Goal: Task Accomplishment & Management: Manage account settings

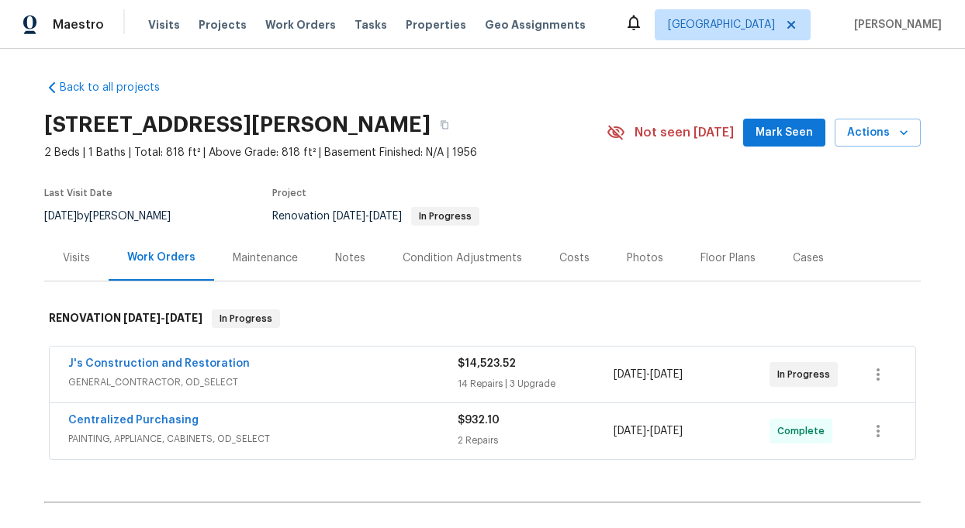
scroll to position [155, 0]
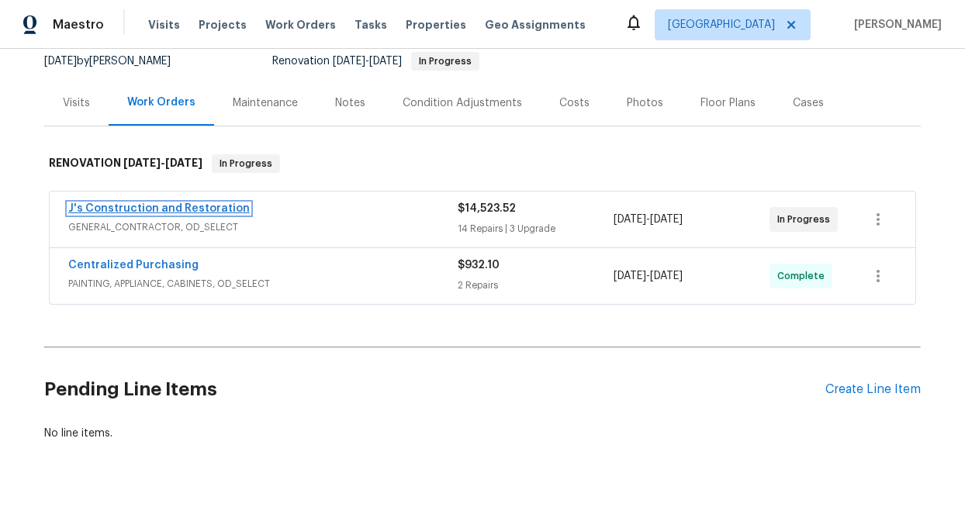
click at [175, 211] on link "J's Construction and Restoration" at bounding box center [159, 208] width 182 height 11
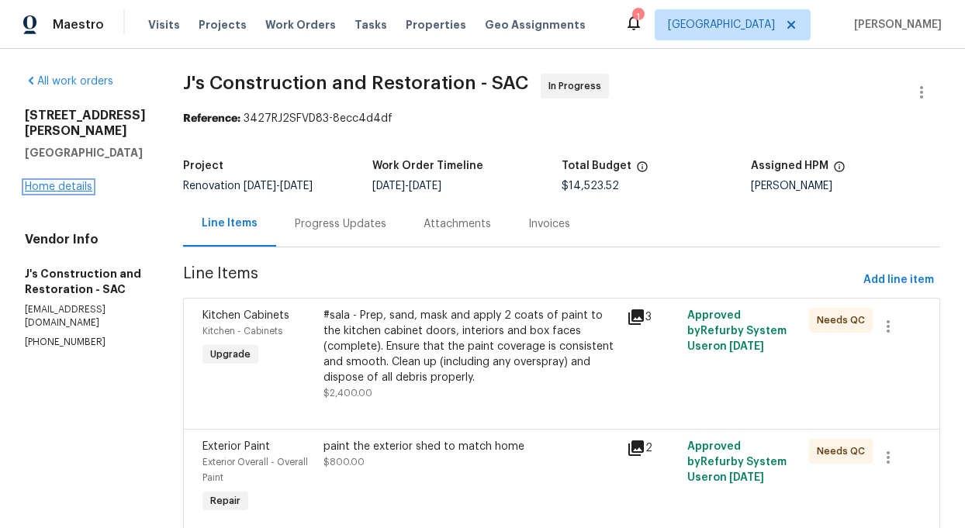
click at [62, 182] on link "Home details" at bounding box center [59, 187] width 68 height 11
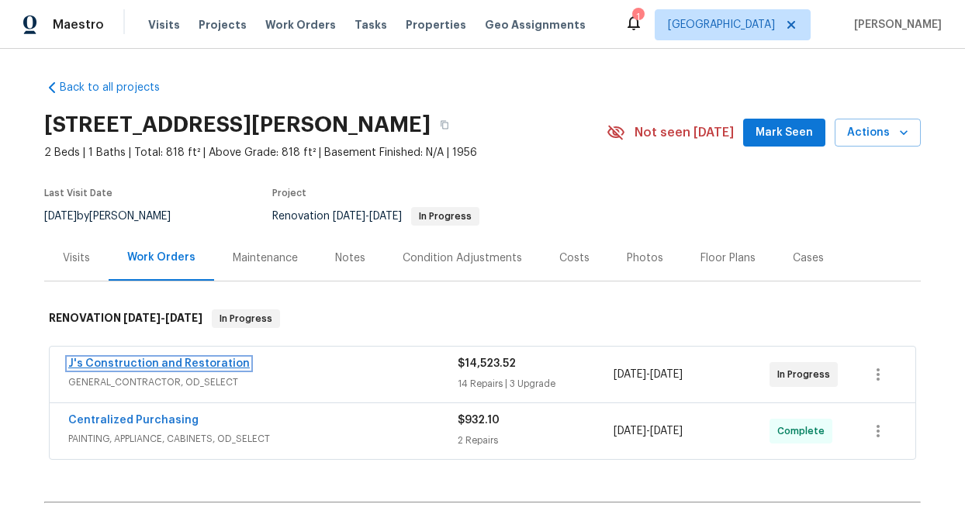
click at [185, 363] on link "J's Construction and Restoration" at bounding box center [159, 364] width 182 height 11
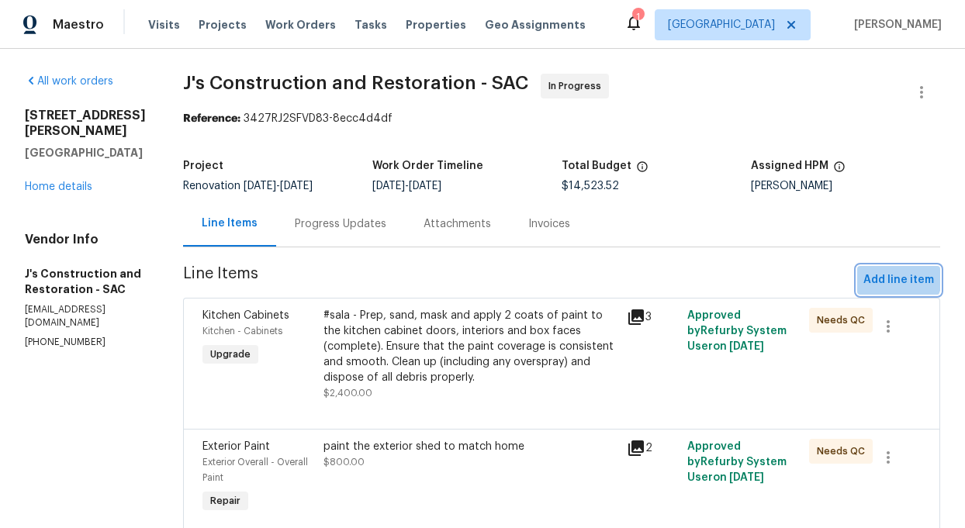
click at [894, 275] on span "Add line item" at bounding box center [899, 280] width 71 height 19
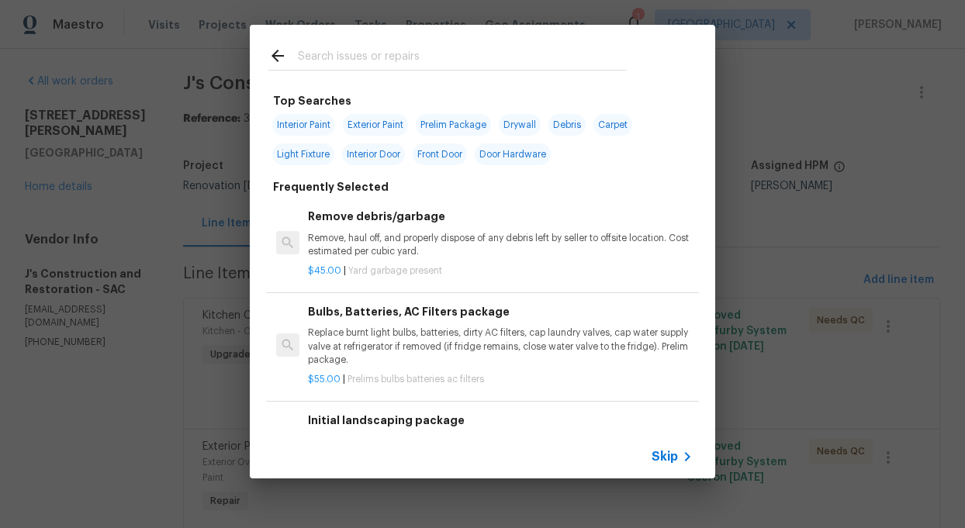
click at [319, 50] on input "text" at bounding box center [462, 58] width 329 height 23
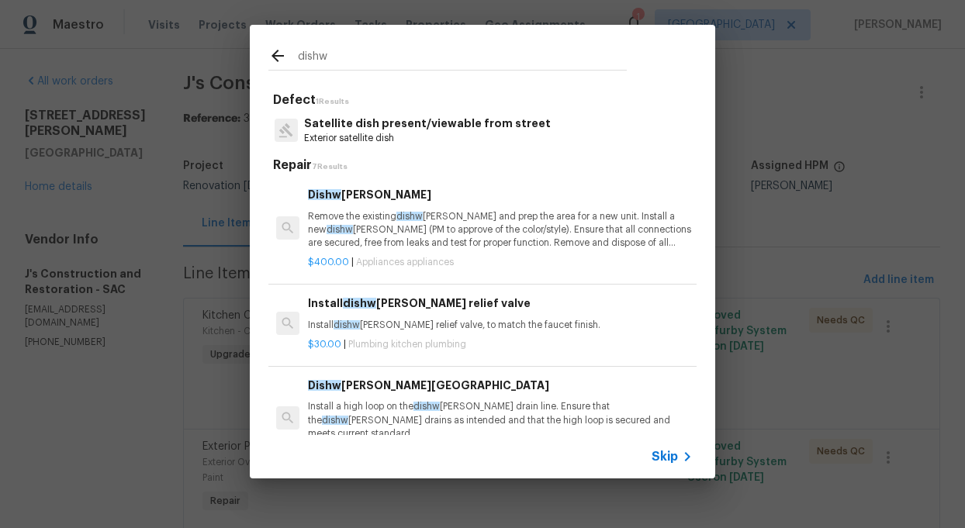
type input "dishw"
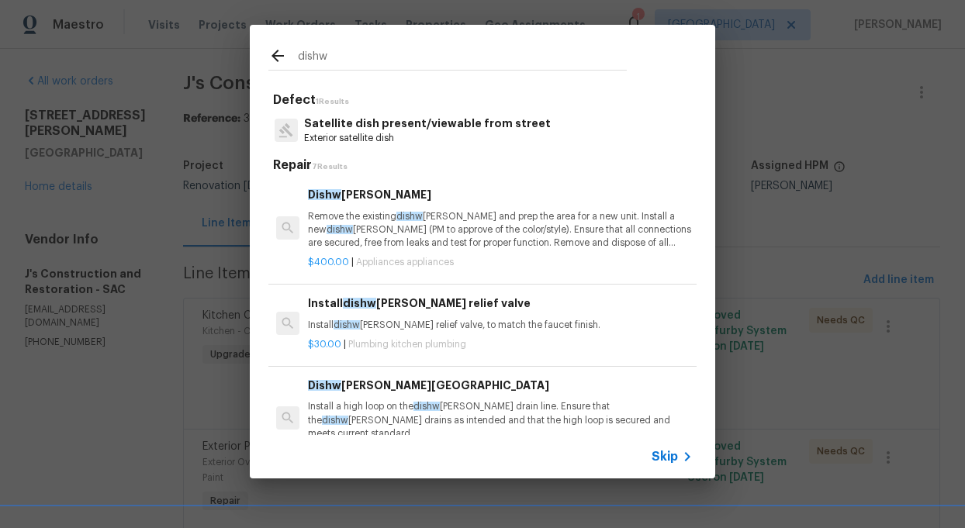
click at [431, 244] on p "Remove the existing dishw [PERSON_NAME] and prep the area for a new unit. Insta…" at bounding box center [500, 230] width 385 height 40
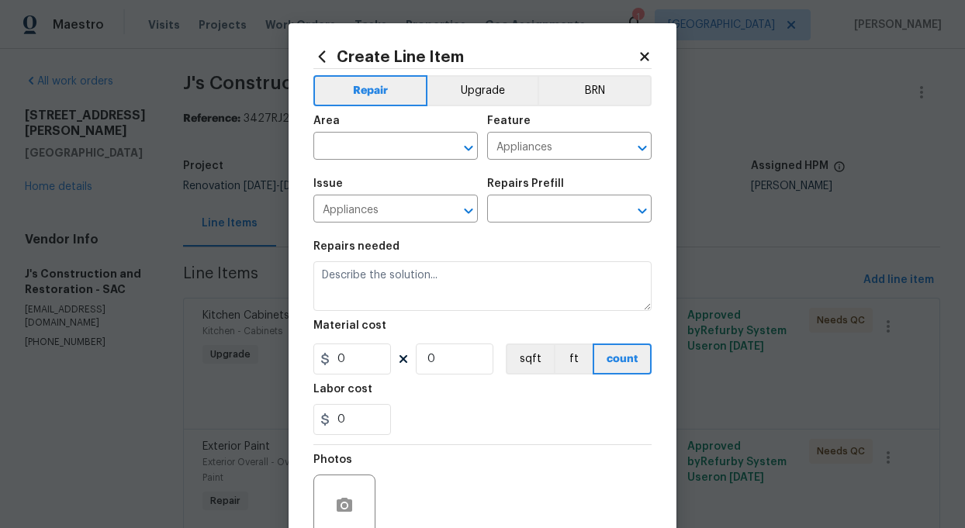
type textarea "Remove the existing dishwasher and prep the area for a new unit. Install a new …"
type input "1"
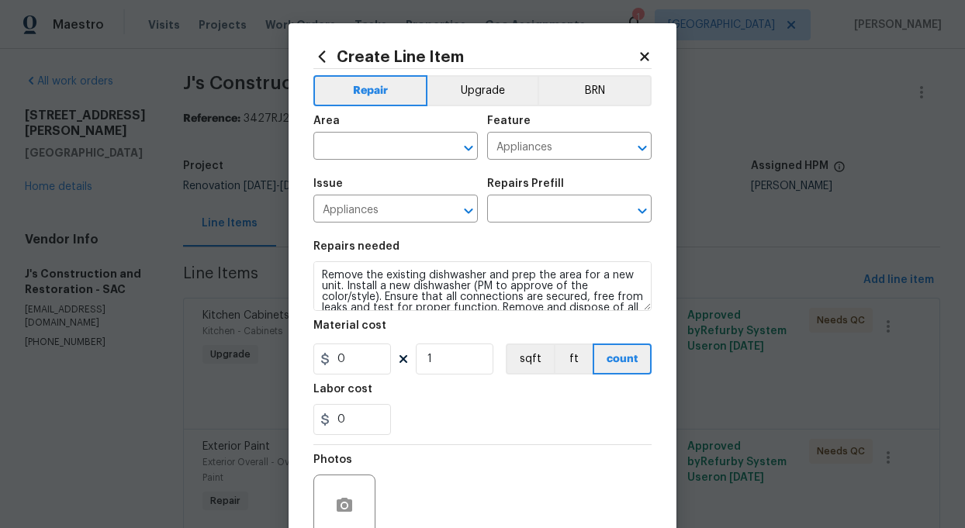
type input "Dishwasher $400.00"
type input "400"
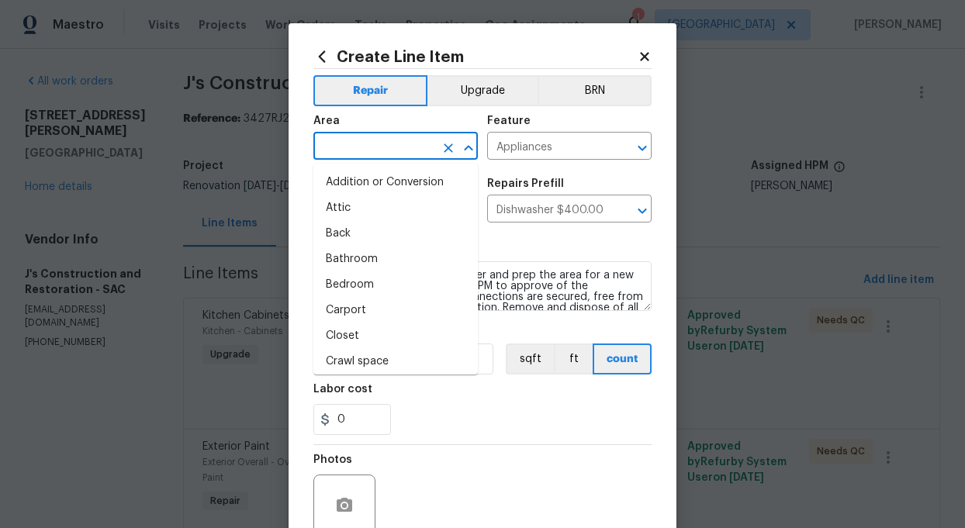
click at [396, 150] on input "text" at bounding box center [373, 148] width 121 height 24
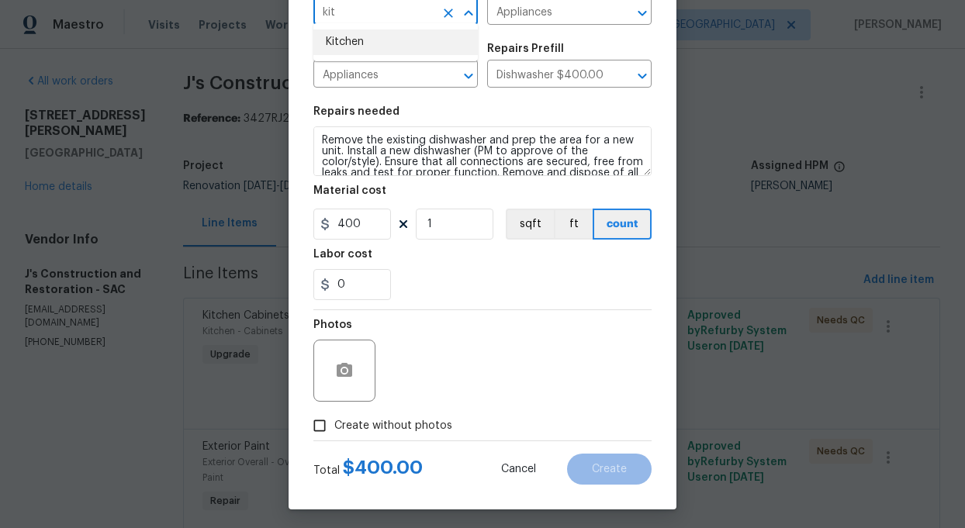
scroll to position [140, 0]
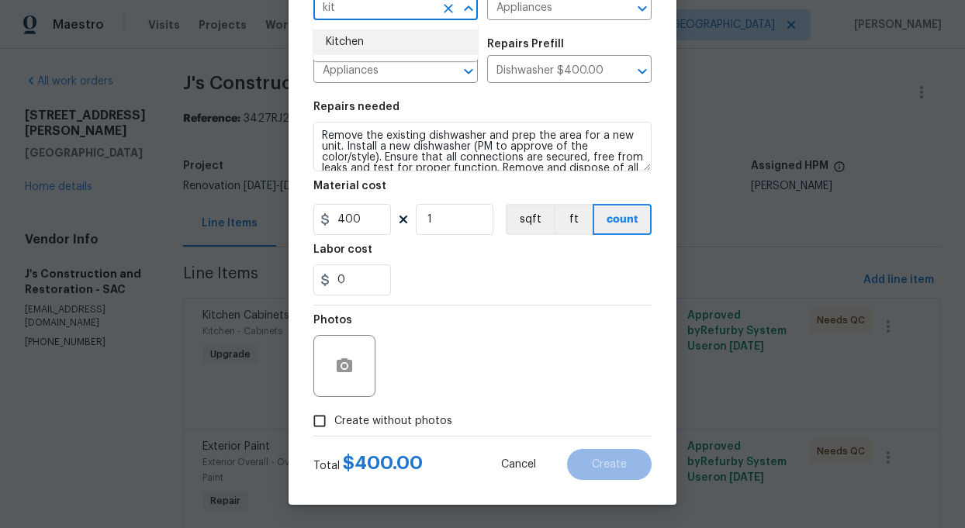
type input "kit"
click at [323, 417] on input "Create without photos" at bounding box center [319, 421] width 29 height 29
checkbox input "true"
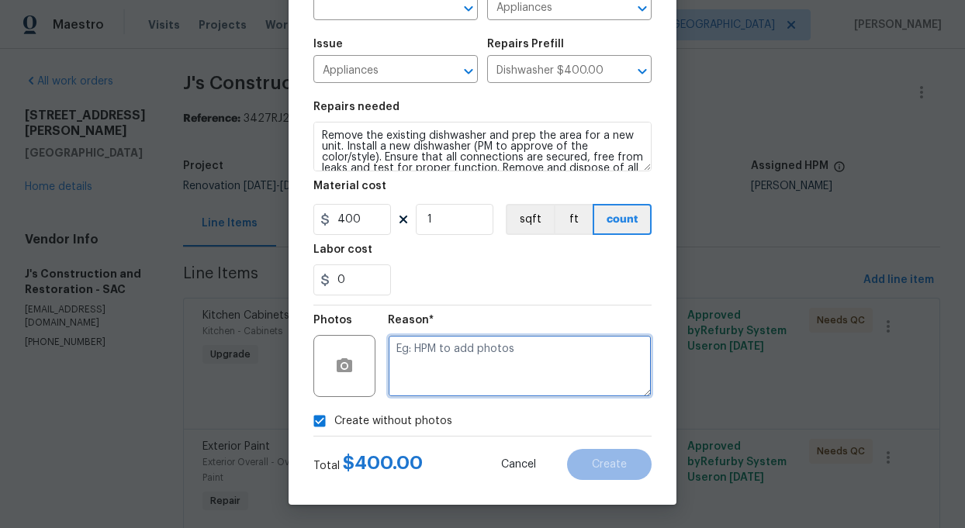
click at [469, 382] on textarea at bounding box center [520, 366] width 264 height 62
type textarea "add"
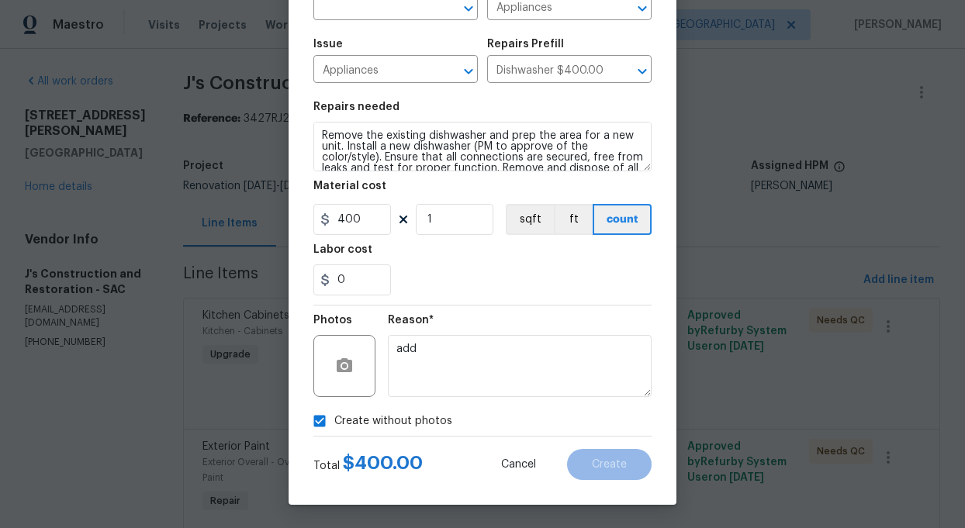
click at [599, 423] on div "Create without photos" at bounding box center [482, 421] width 338 height 29
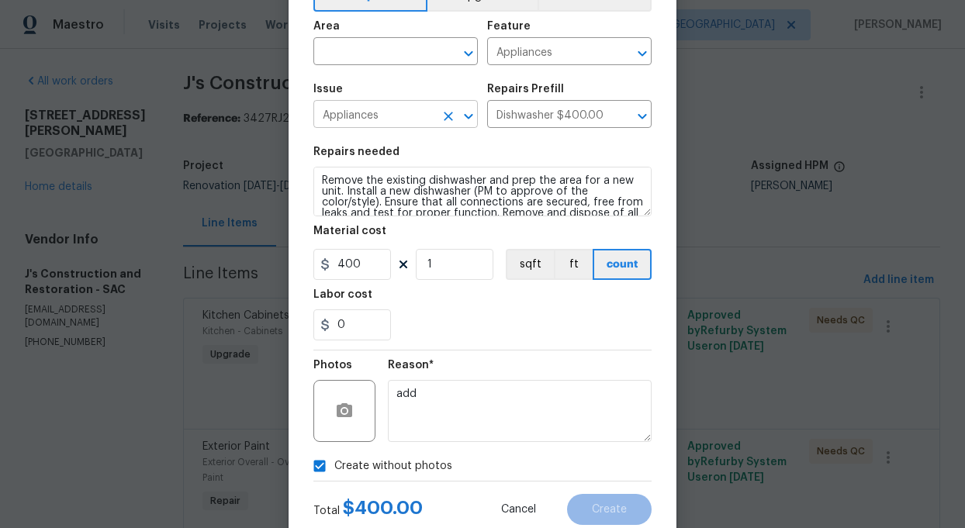
scroll to position [80, 0]
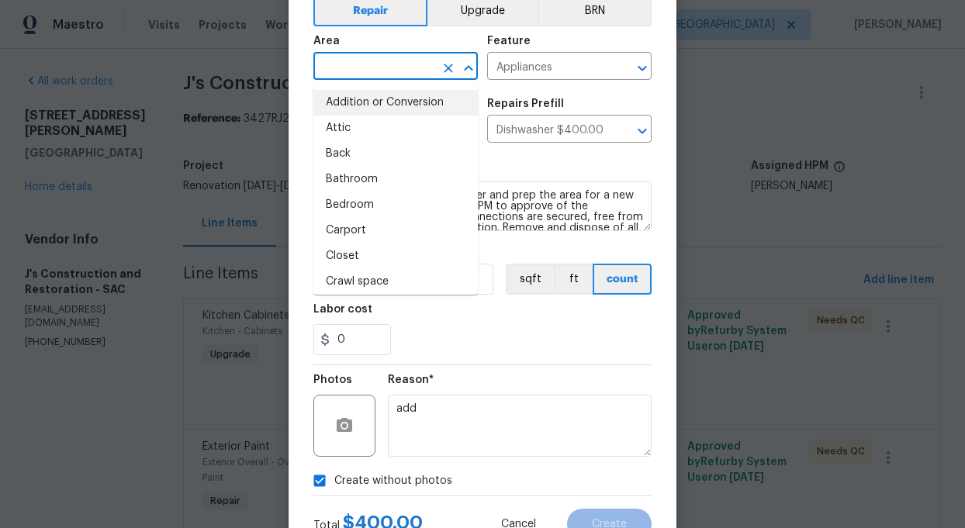
click at [417, 58] on input "text" at bounding box center [373, 68] width 121 height 24
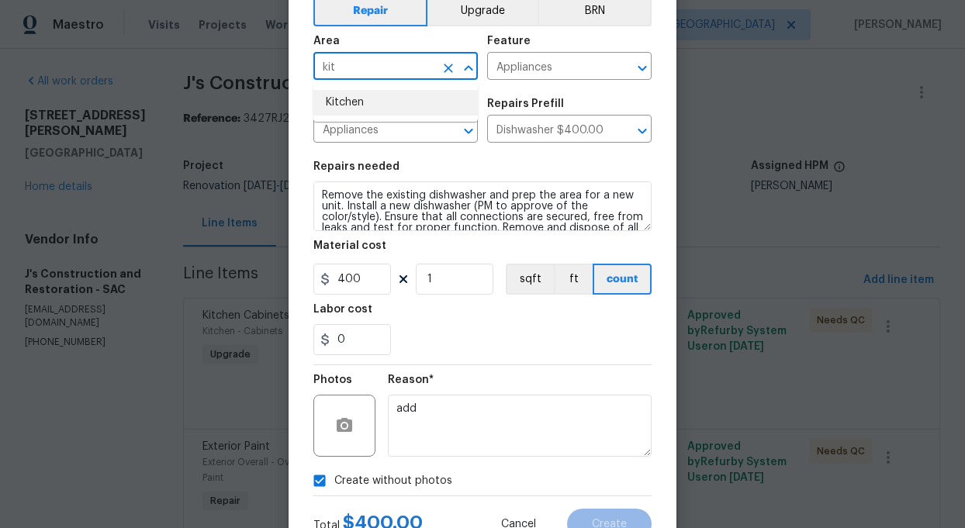
click at [347, 102] on li "Kitchen" at bounding box center [395, 103] width 165 height 26
type input "Kitchen"
click at [605, 514] on button "Create" at bounding box center [609, 524] width 85 height 31
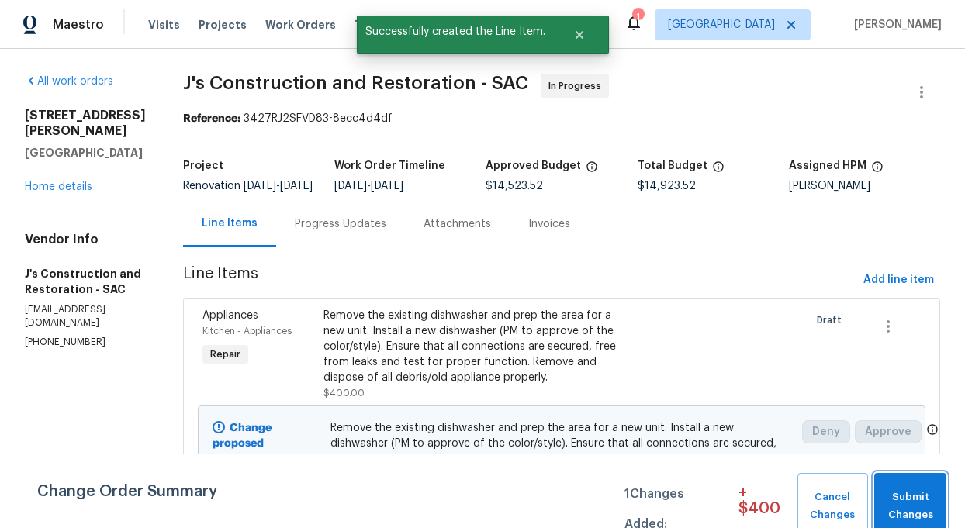
click at [893, 501] on span "Submit Changes" at bounding box center [910, 507] width 57 height 36
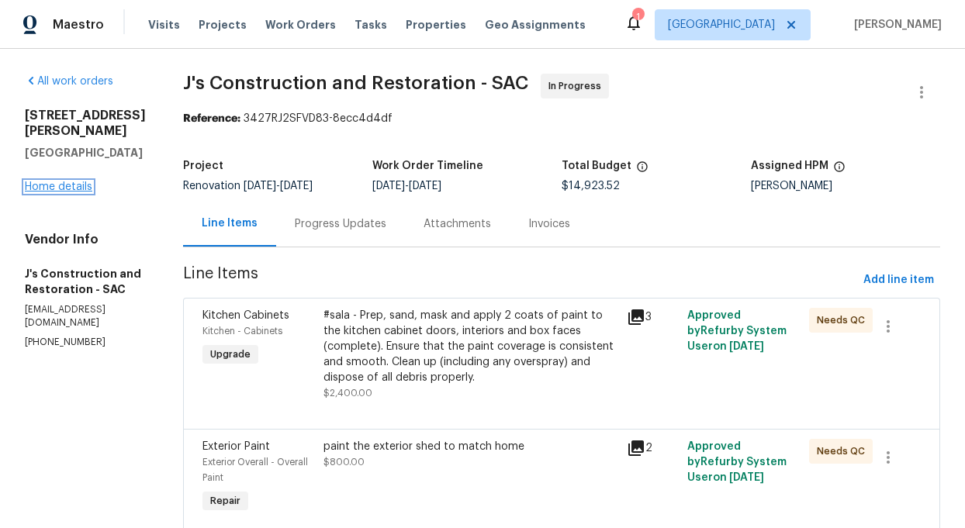
click at [61, 182] on link "Home details" at bounding box center [59, 187] width 68 height 11
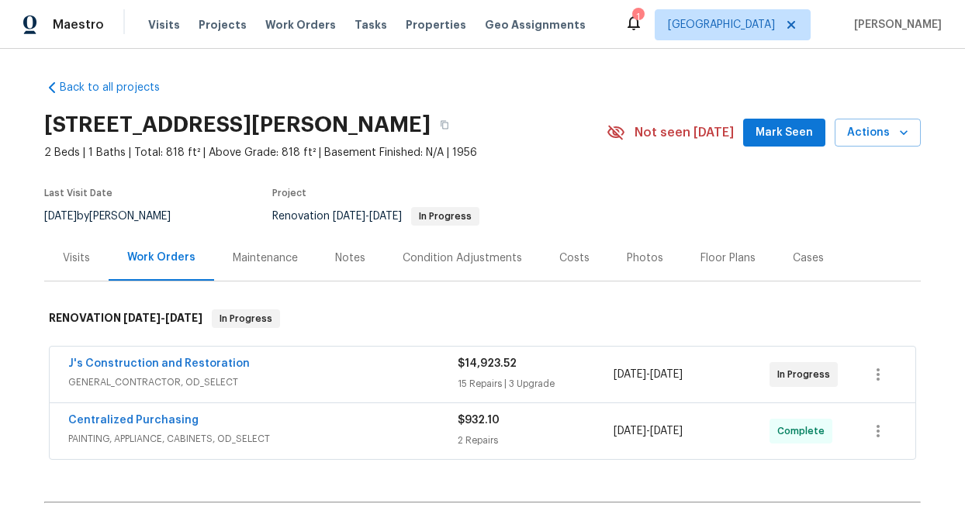
click at [335, 255] on div "Notes" at bounding box center [350, 259] width 30 height 16
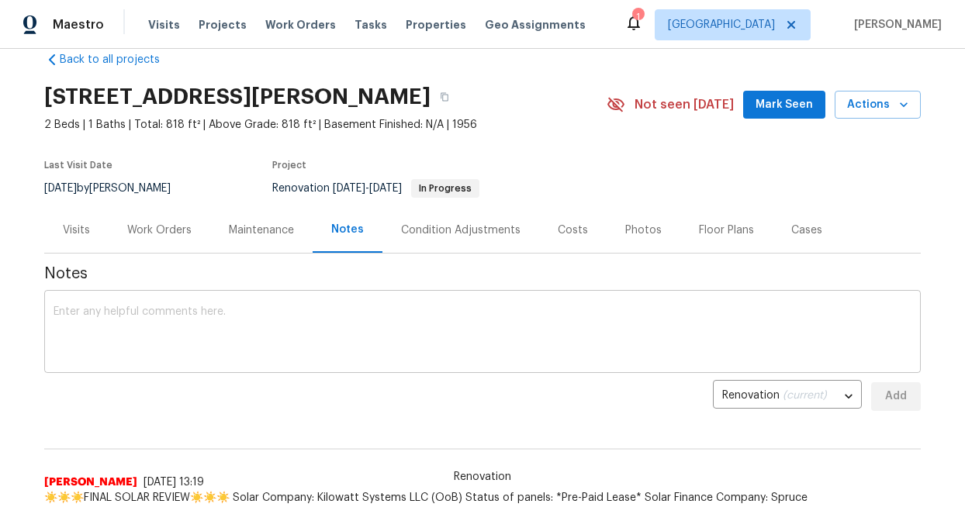
scroll to position [18, 0]
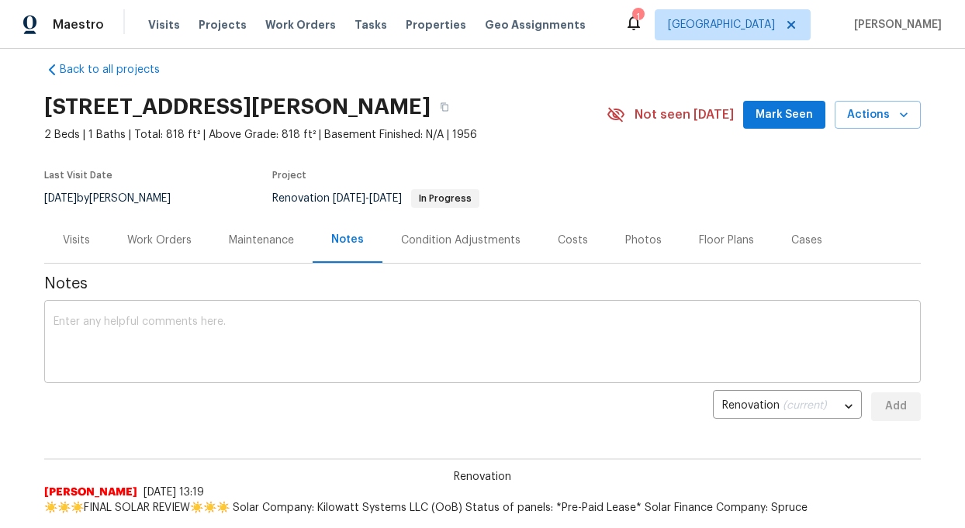
click at [168, 348] on textarea at bounding box center [483, 344] width 858 height 54
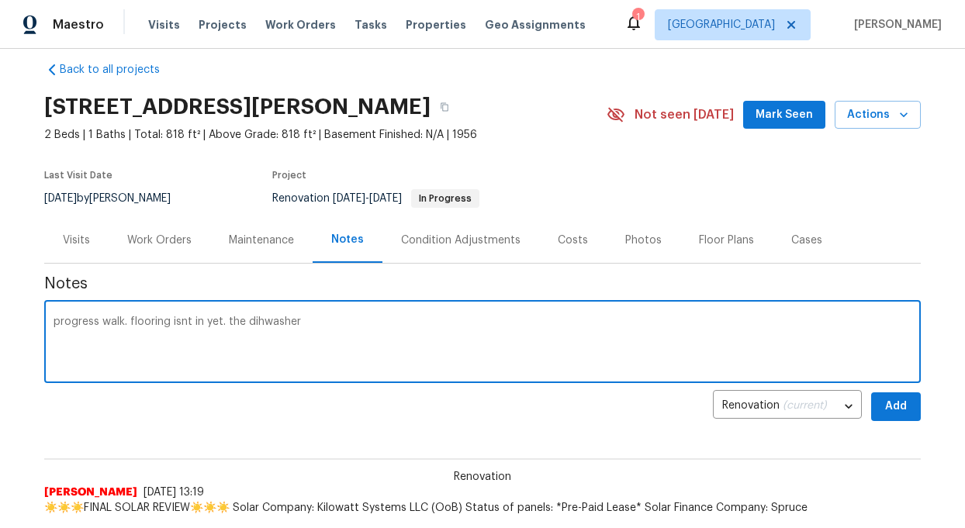
click at [272, 326] on textarea "progress walk. flooring isnt in yet. the dihwasher" at bounding box center [483, 344] width 858 height 54
type textarea "progress walk. flooring isnt in yet. the dishwasher did not work. had to get it…"
click at [899, 403] on span "Add" at bounding box center [896, 406] width 25 height 19
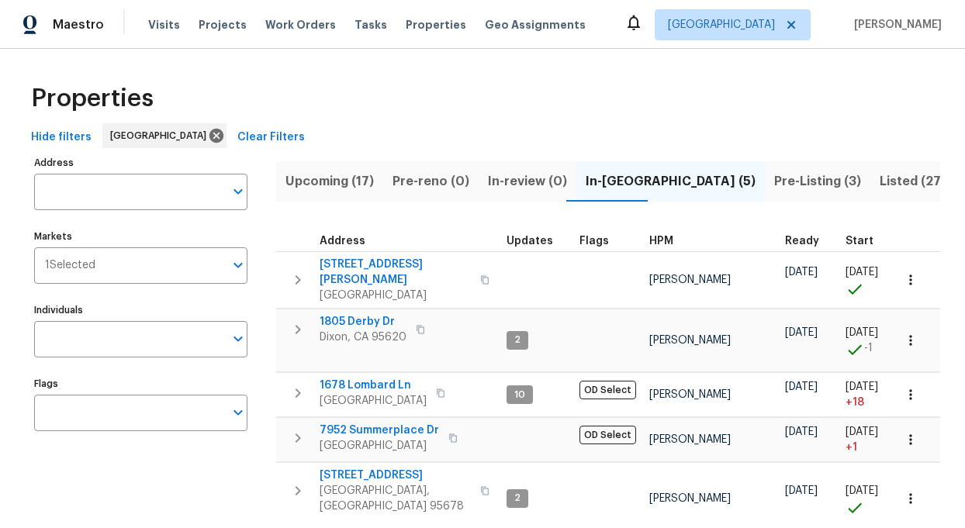
scroll to position [49, 0]
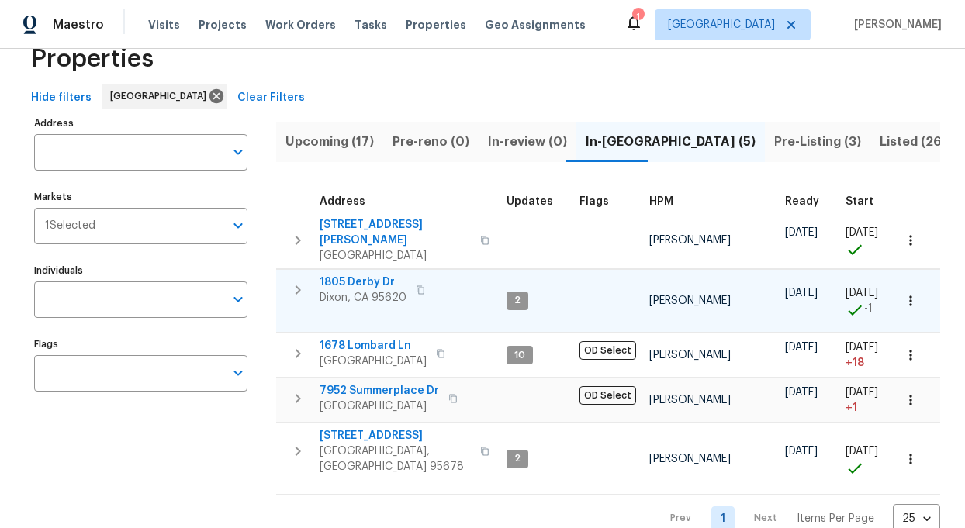
scroll to position [49, 0]
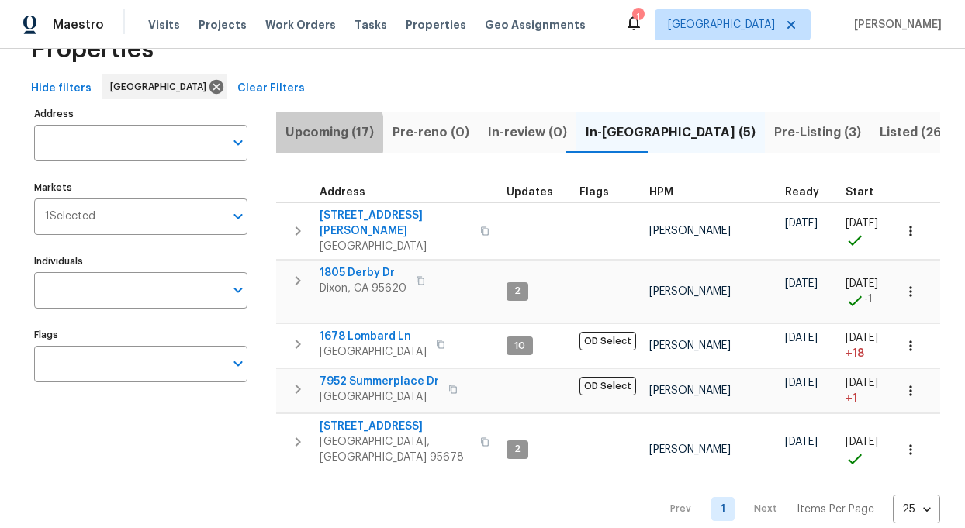
click at [318, 133] on span "Upcoming (17)" at bounding box center [330, 133] width 88 height 22
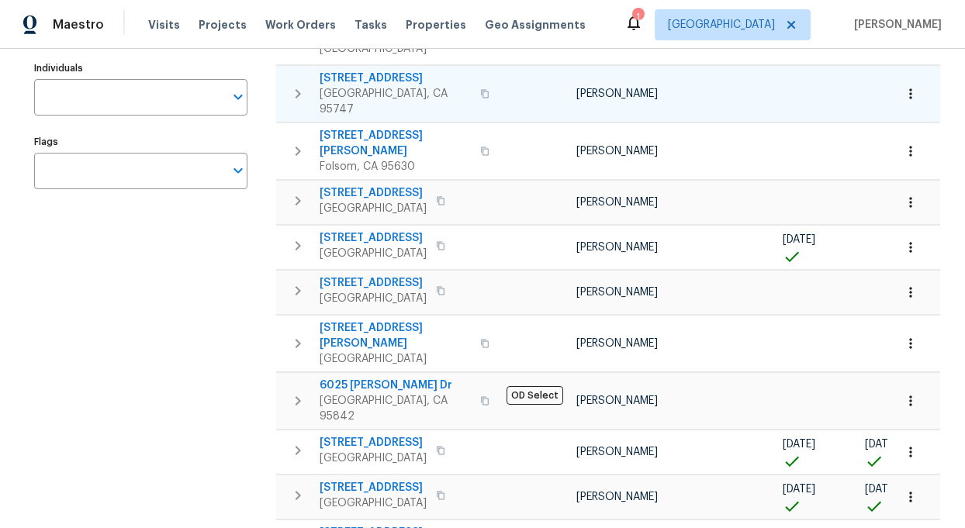
scroll to position [244, 0]
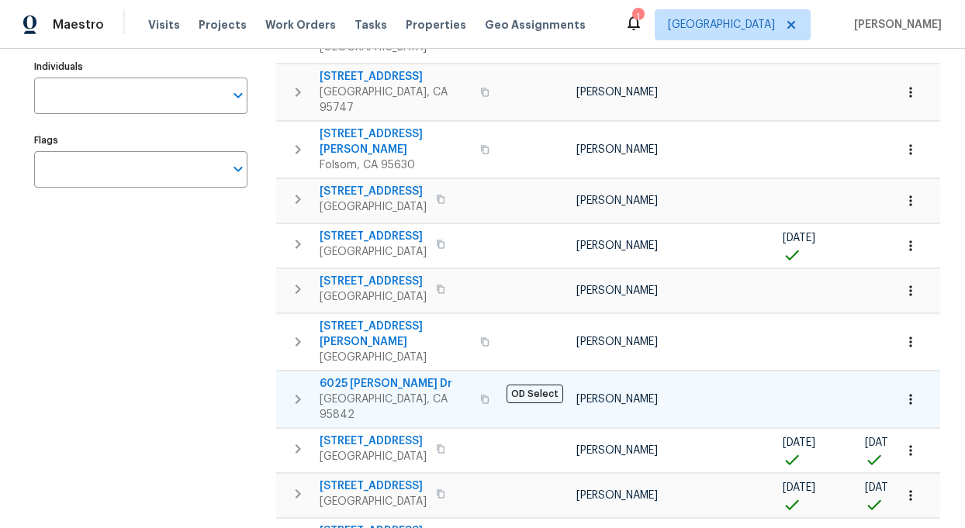
click at [481, 395] on icon "button" at bounding box center [485, 399] width 8 height 9
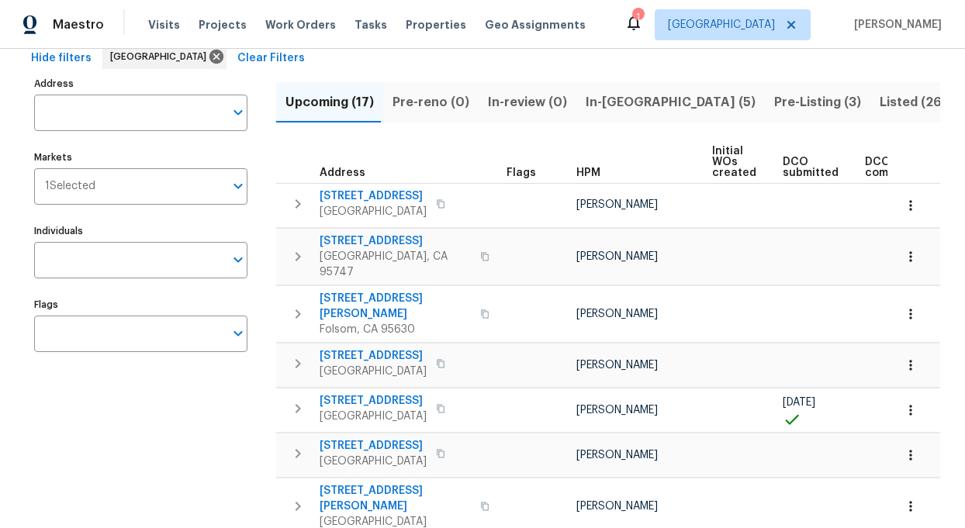
scroll to position [78, 0]
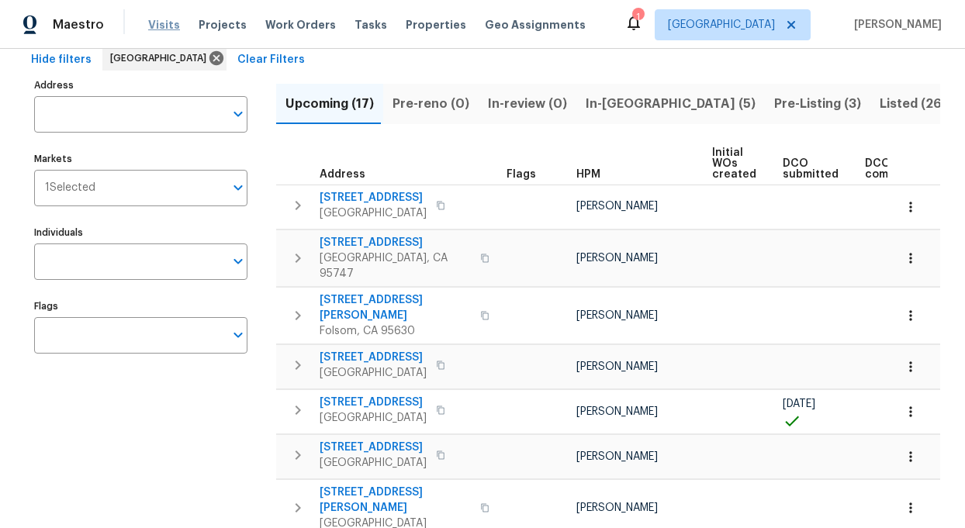
click at [156, 23] on span "Visits" at bounding box center [164, 25] width 32 height 16
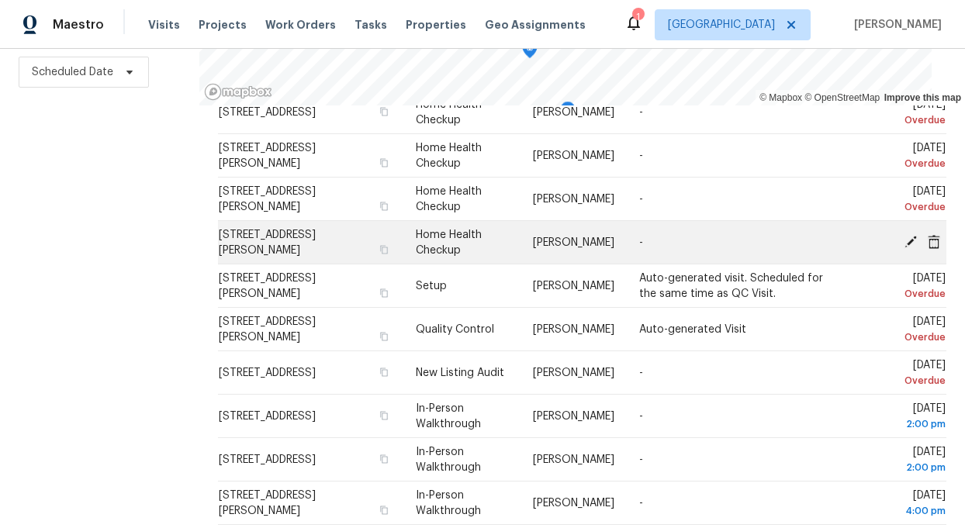
scroll to position [82, 0]
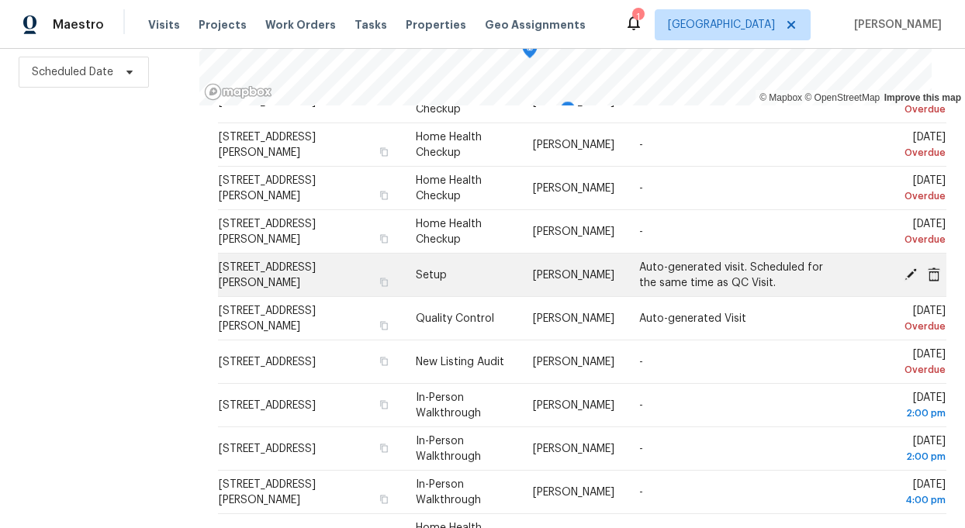
click at [910, 271] on icon at bounding box center [911, 274] width 14 height 14
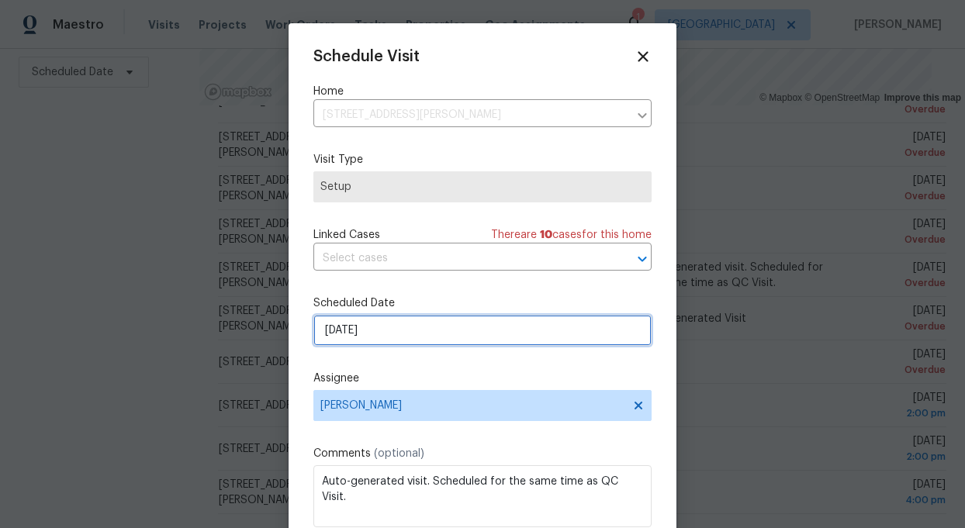
click at [435, 330] on input "[DATE]" at bounding box center [482, 330] width 338 height 31
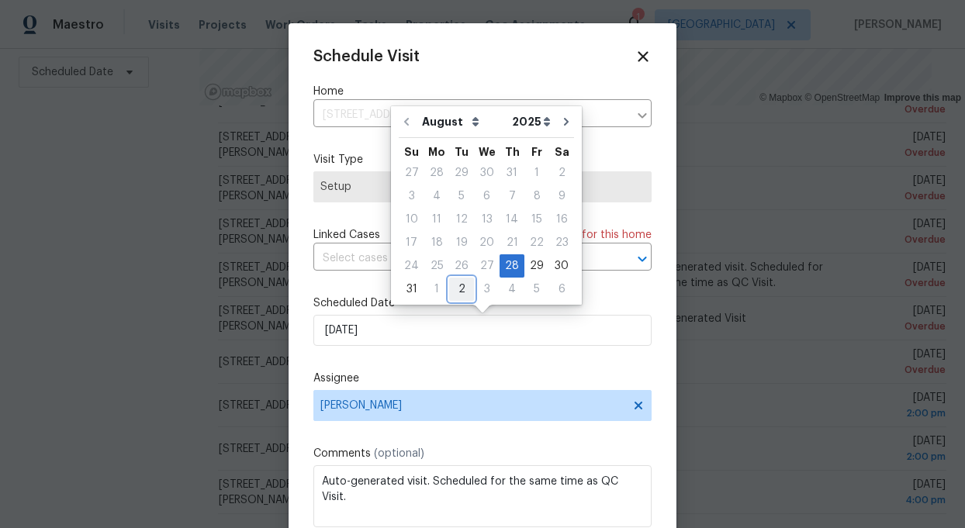
click at [456, 293] on div "2" at bounding box center [461, 290] width 25 height 22
type input "9/2/2025"
select select "8"
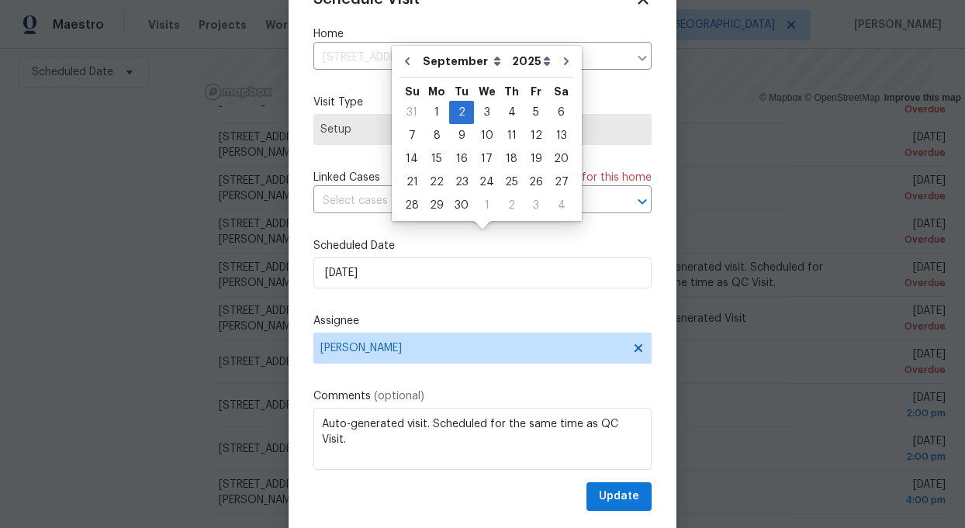
scroll to position [61, 0]
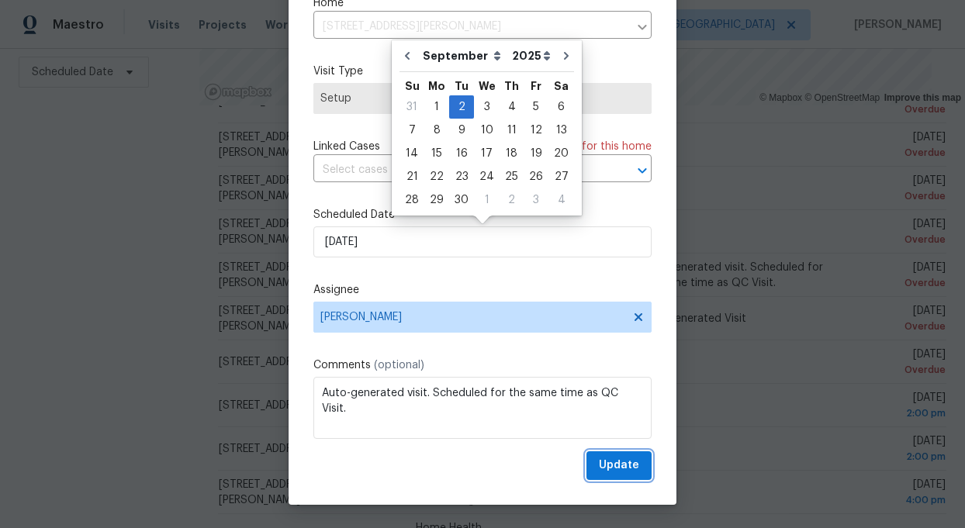
click at [621, 467] on span "Update" at bounding box center [619, 465] width 40 height 19
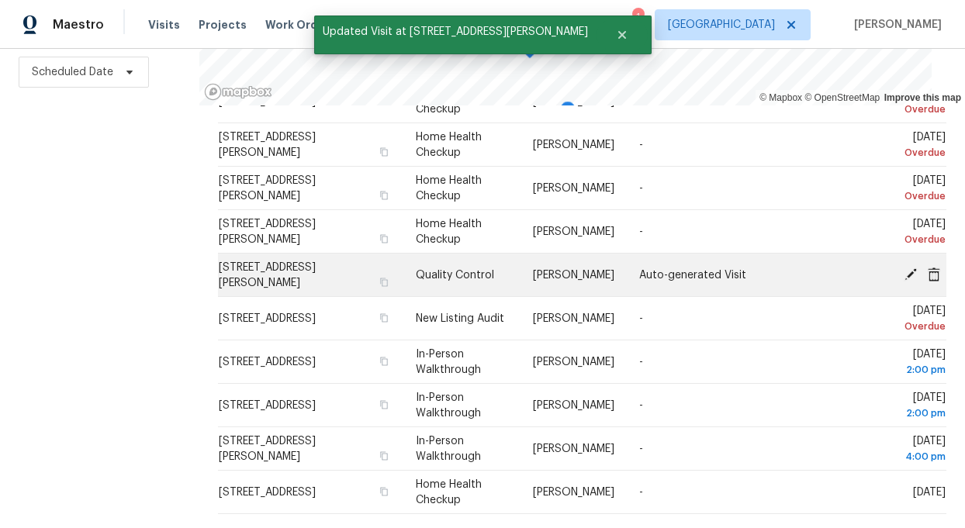
click at [911, 268] on icon at bounding box center [911, 274] width 14 height 14
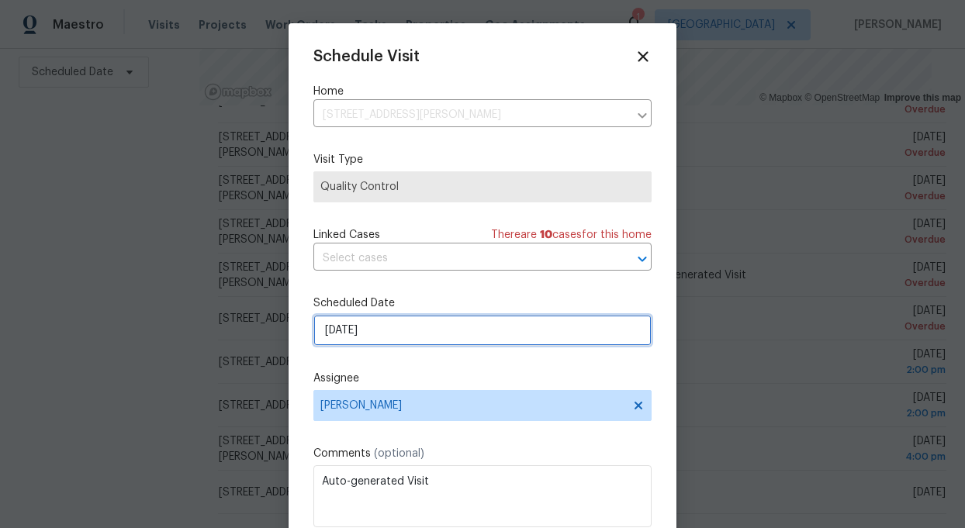
click at [497, 331] on input "[DATE]" at bounding box center [482, 330] width 338 height 31
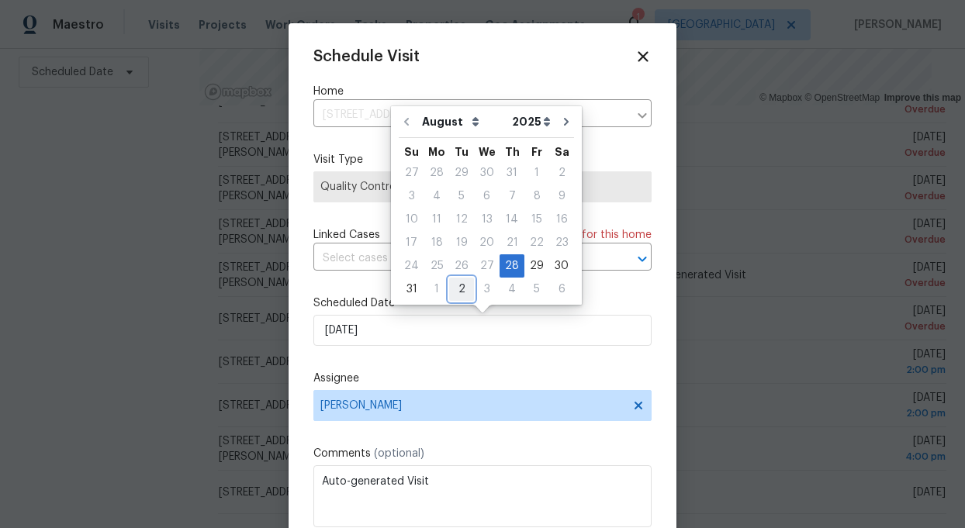
click at [454, 288] on div "2" at bounding box center [461, 290] width 25 height 22
type input "9/2/2025"
select select "8"
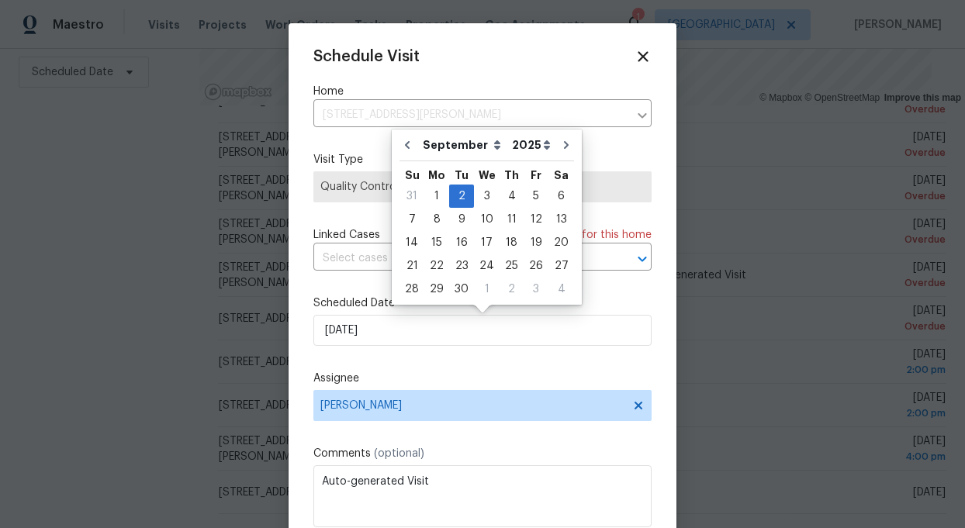
scroll to position [28, 0]
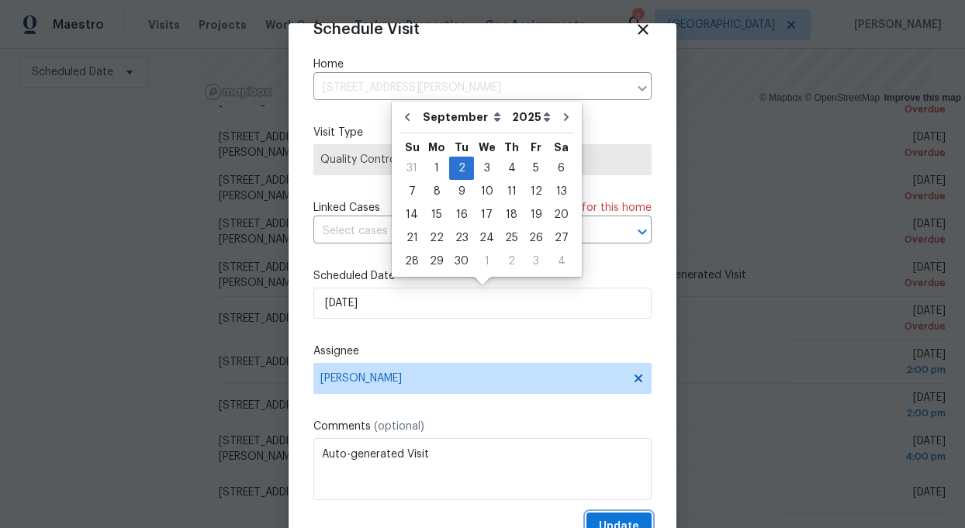
click at [636, 525] on span "Update" at bounding box center [619, 527] width 40 height 19
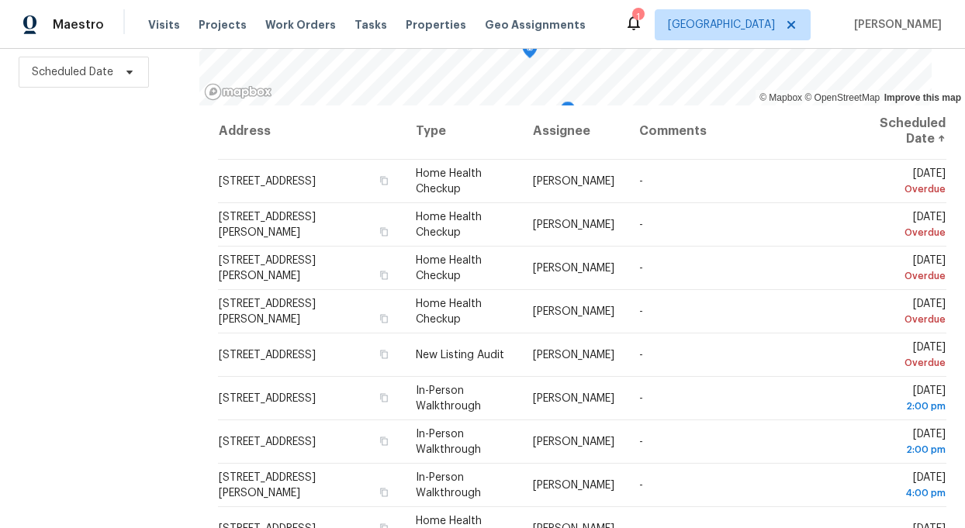
scroll to position [0, 0]
